Goal: Navigation & Orientation: Find specific page/section

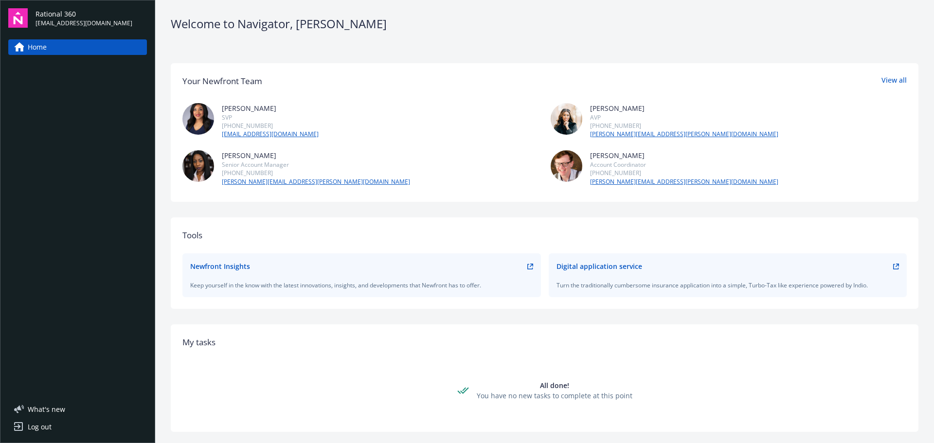
click at [893, 268] on icon at bounding box center [895, 266] width 5 height 5
